Goal: Information Seeking & Learning: Learn about a topic

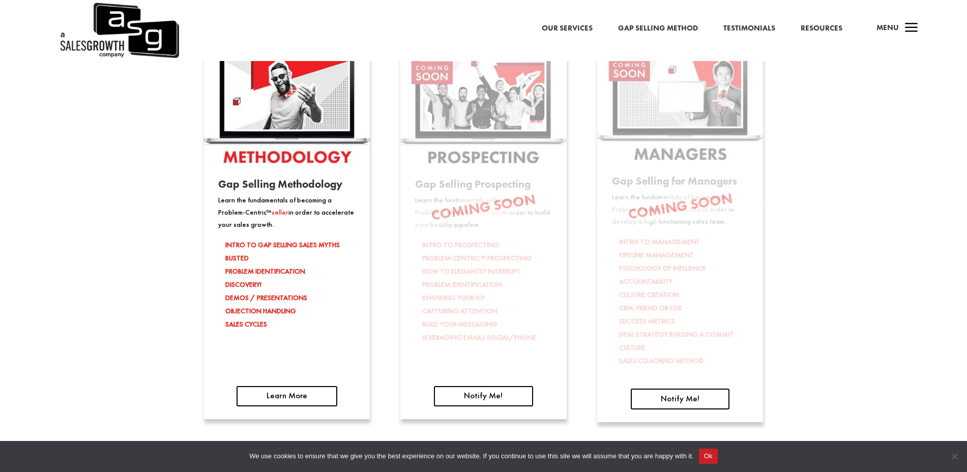
scroll to position [1698, 0]
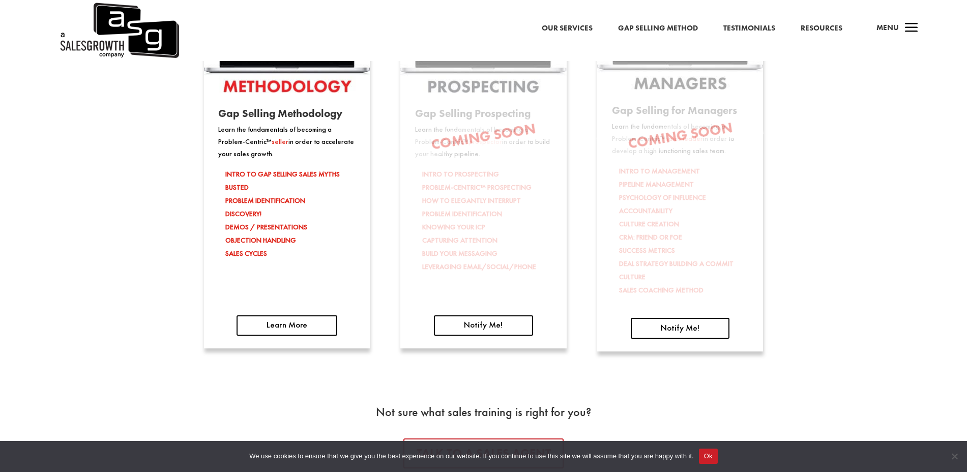
click at [876, 255] on div "Virtual Sales Training: Online and On-Demand Our Online, On-Demand Trainings of…" at bounding box center [483, 132] width 967 height 522
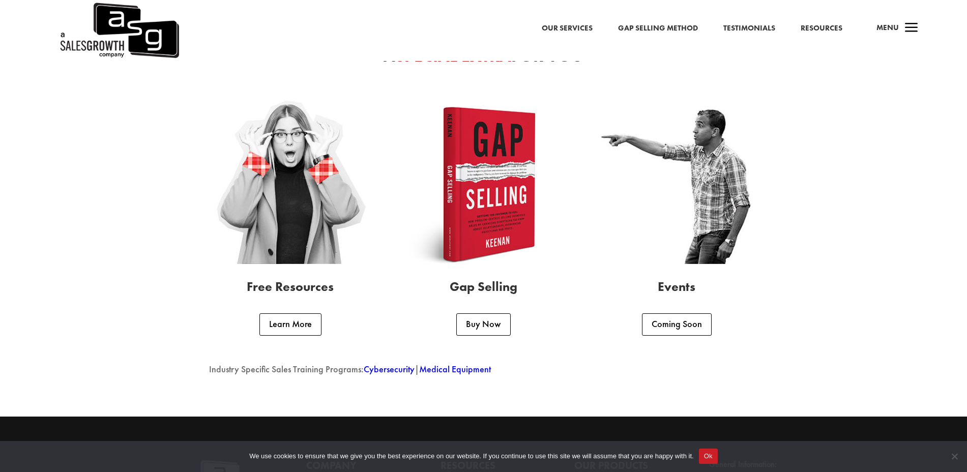
scroll to position [2562, 0]
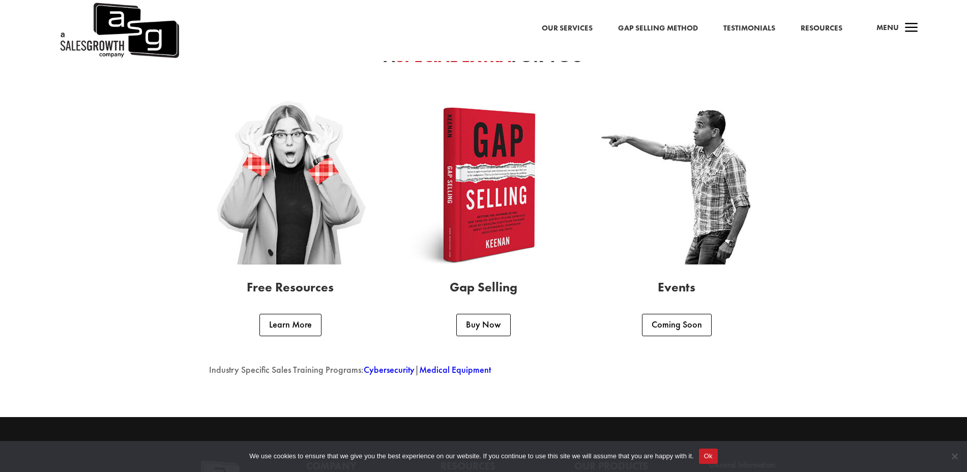
click at [128, 36] on img at bounding box center [118, 30] width 121 height 61
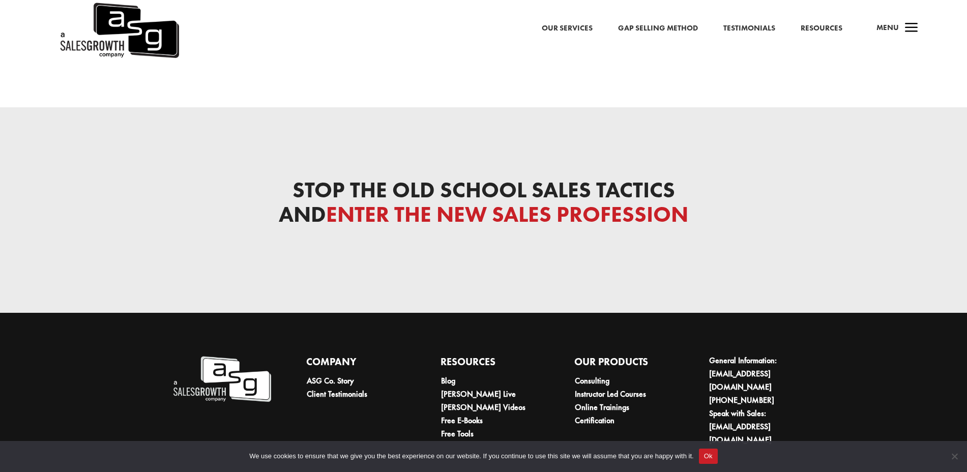
scroll to position [4789, 0]
